Goal: Transaction & Acquisition: Purchase product/service

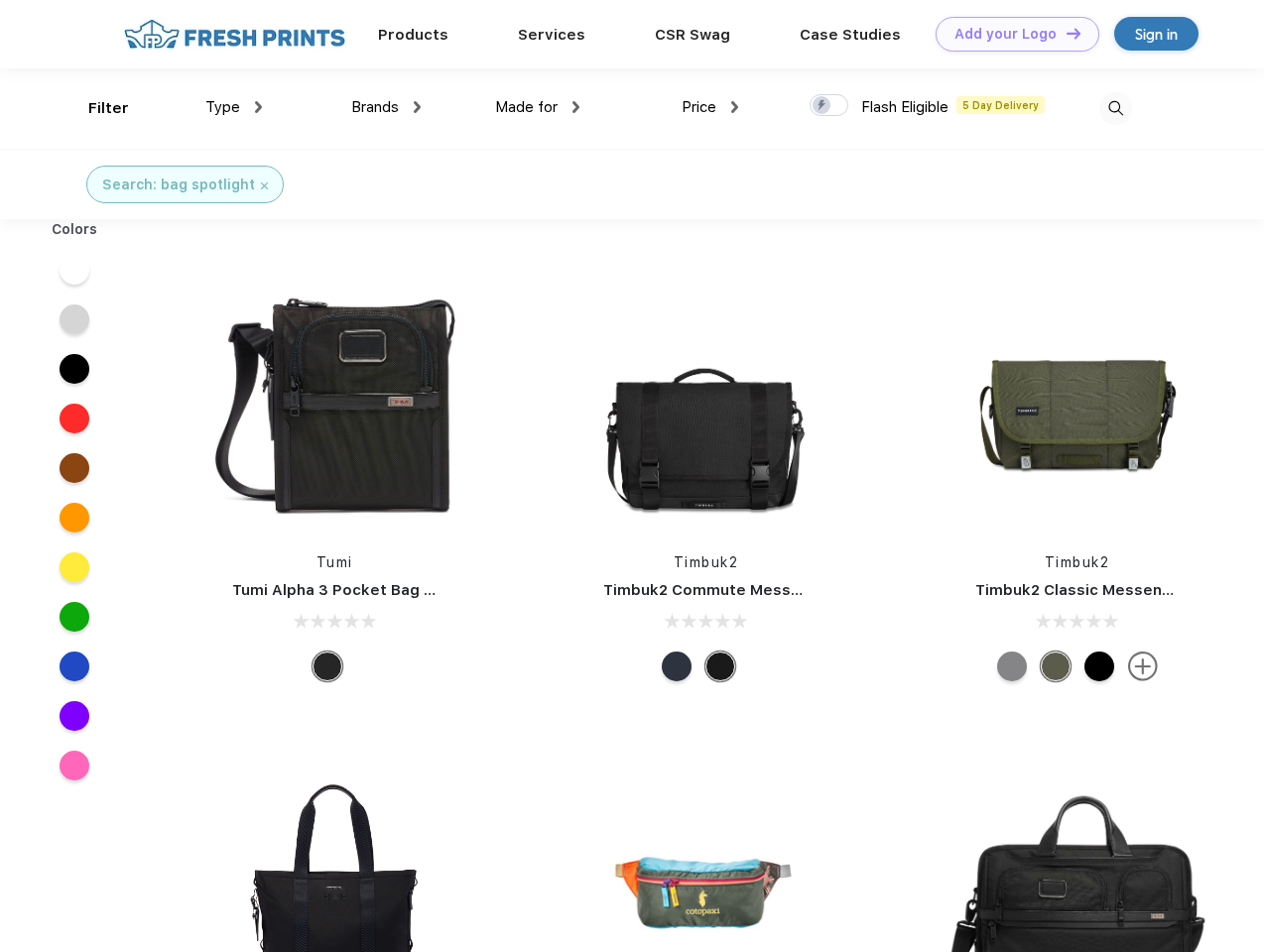
scroll to position [1, 0]
click at [1010, 34] on link "Add your Logo Design Tool" at bounding box center [1017, 34] width 164 height 35
click at [0, 0] on div "Design Tool" at bounding box center [0, 0] width 0 height 0
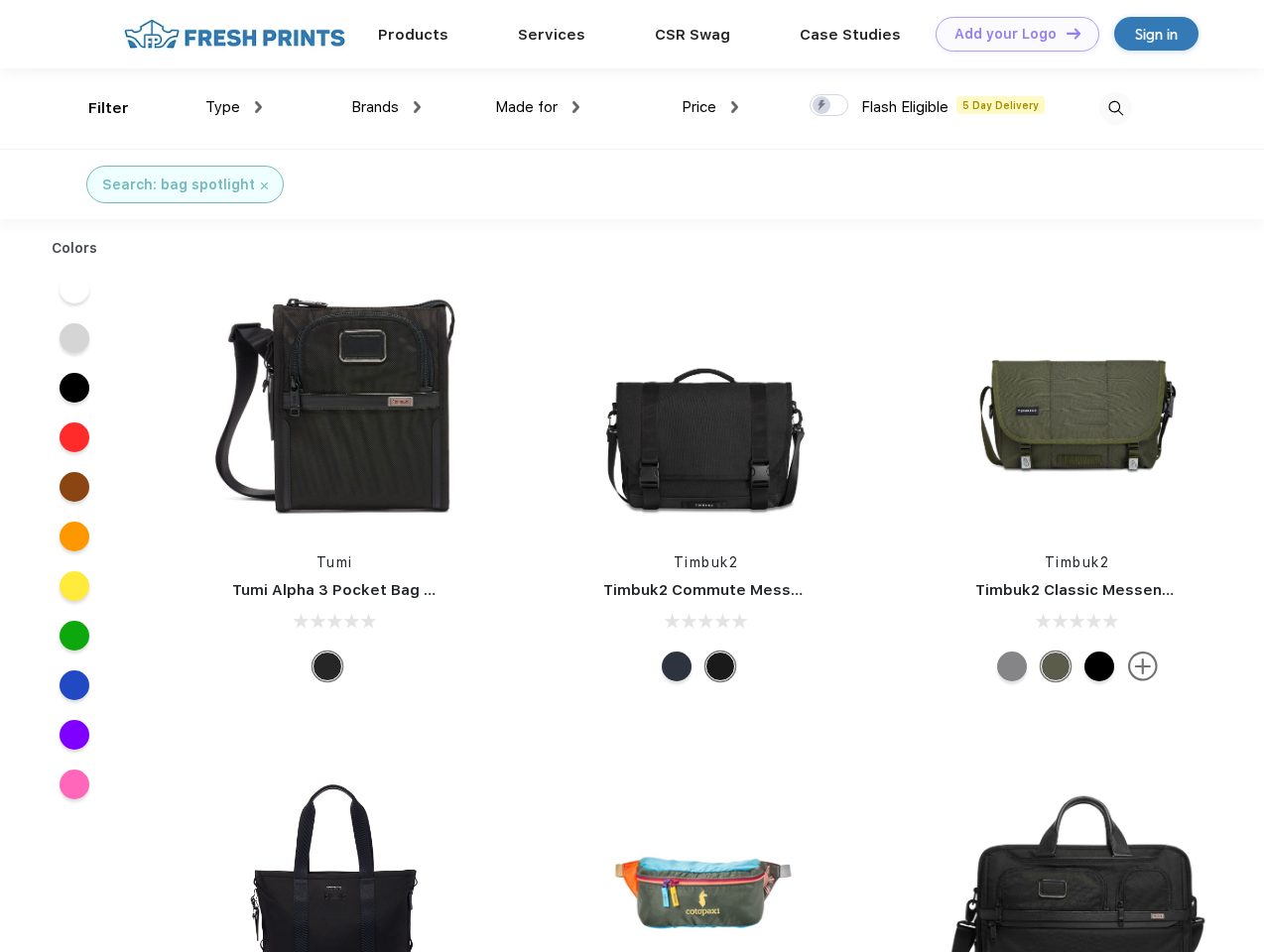
click at [1064, 33] on link "Add your Logo Design Tool" at bounding box center [1017, 34] width 164 height 35
click at [95, 108] on div "Filter" at bounding box center [108, 108] width 41 height 23
click at [235, 107] on span "Type" at bounding box center [223, 107] width 35 height 18
click at [386, 107] on span "Brands" at bounding box center [375, 107] width 48 height 18
click at [538, 107] on span "Made for" at bounding box center [526, 107] width 63 height 18
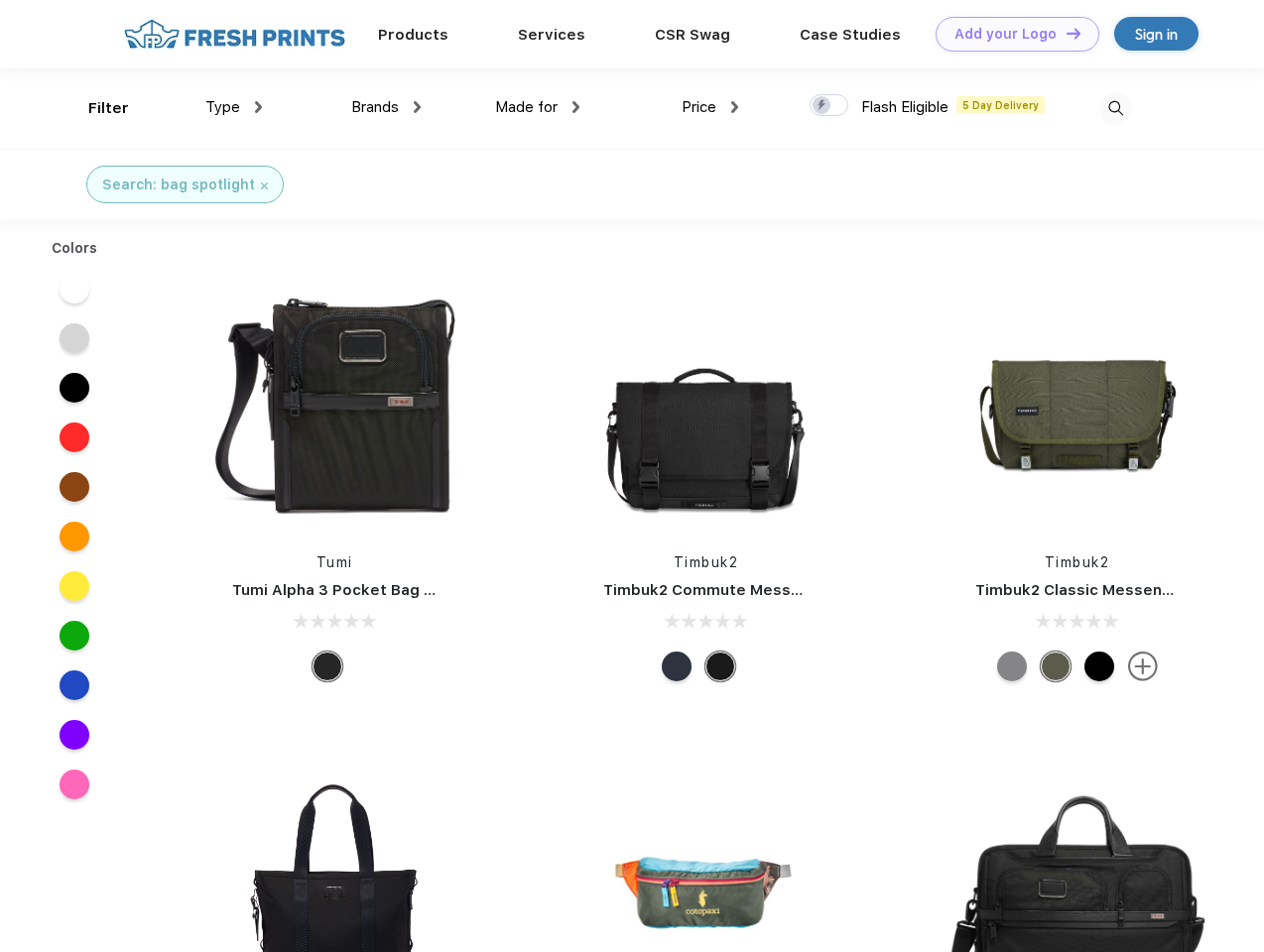
click at [711, 107] on span "Price" at bounding box center [699, 107] width 35 height 18
click at [829, 106] on div at bounding box center [828, 105] width 39 height 22
click at [822, 106] on input "checkbox" at bounding box center [815, 99] width 13 height 13
click at [1115, 108] on img at bounding box center [1115, 108] width 33 height 33
